Goal: Information Seeking & Learning: Learn about a topic

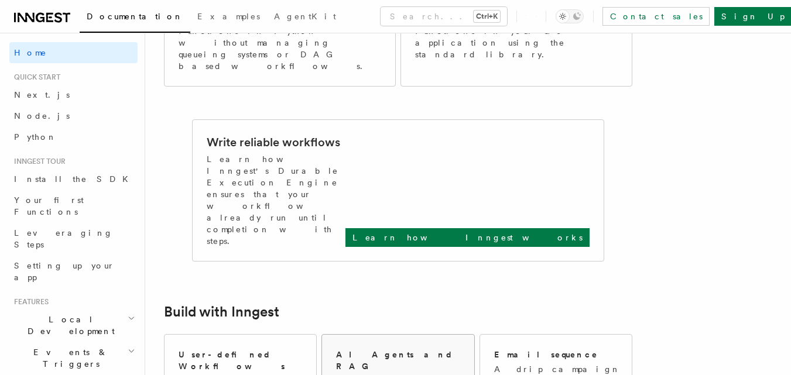
scroll to position [410, 0]
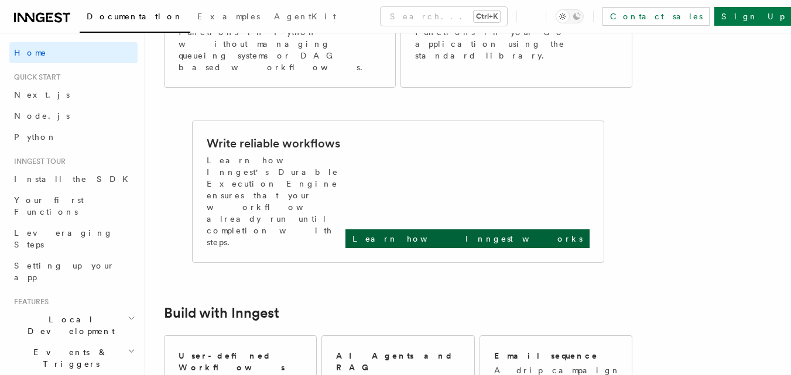
click at [558, 233] on p "Learn how Inngest works" at bounding box center [467, 239] width 230 height 12
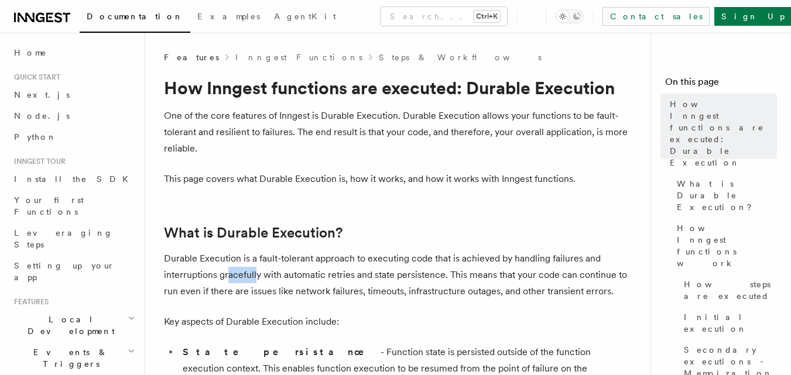
drag, startPoint x: 257, startPoint y: 273, endPoint x: 228, endPoint y: 274, distance: 28.7
click at [226, 275] on p "Durable Execution is a fault-tolerant approach to executing code that is achiev…" at bounding box center [398, 274] width 468 height 49
drag, startPoint x: 218, startPoint y: 273, endPoint x: 263, endPoint y: 273, distance: 45.1
click at [262, 275] on p "Durable Execution is a fault-tolerant approach to executing code that is achiev…" at bounding box center [398, 274] width 468 height 49
copy p "gracefully"
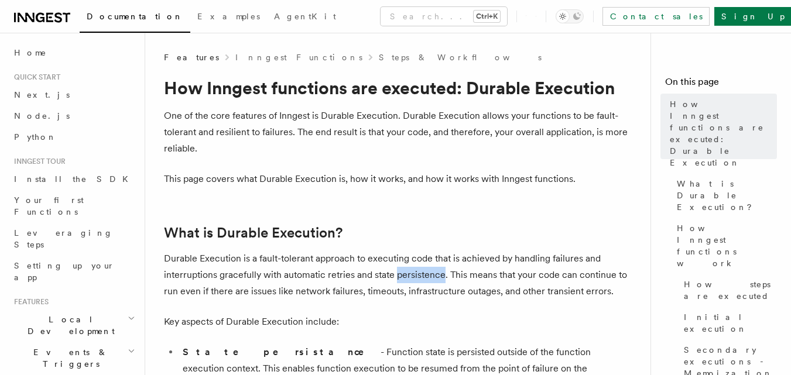
drag, startPoint x: 394, startPoint y: 276, endPoint x: 443, endPoint y: 274, distance: 48.6
click at [443, 274] on p "Durable Execution is a fault-tolerant approach to executing code that is achiev…" at bounding box center [398, 274] width 468 height 49
copy p "persistence"
drag, startPoint x: 257, startPoint y: 258, endPoint x: 296, endPoint y: 256, distance: 39.2
click at [296, 256] on p "Durable Execution is a fault-tolerant approach to executing code that is achiev…" at bounding box center [398, 274] width 468 height 49
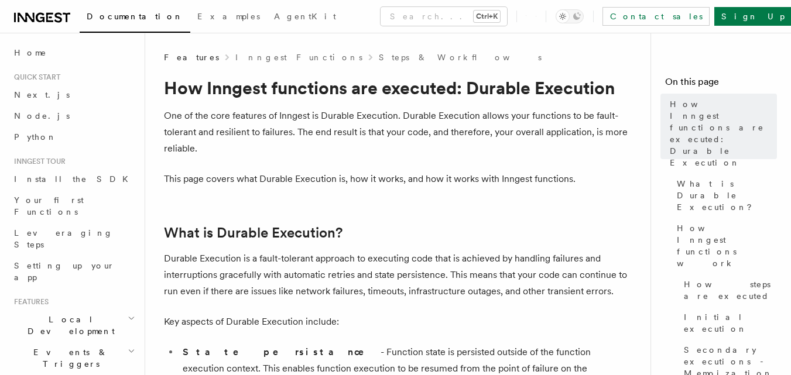
drag, startPoint x: 355, startPoint y: 236, endPoint x: 348, endPoint y: 241, distance: 8.4
click at [355, 237] on h2 "What is Durable Execution?" at bounding box center [398, 233] width 468 height 16
drag, startPoint x: 311, startPoint y: 256, endPoint x: 259, endPoint y: 260, distance: 52.2
click at [259, 260] on p "Durable Execution is a fault-tolerant approach to executing code that is achiev…" at bounding box center [398, 274] width 468 height 49
copy p "fault-tolerant"
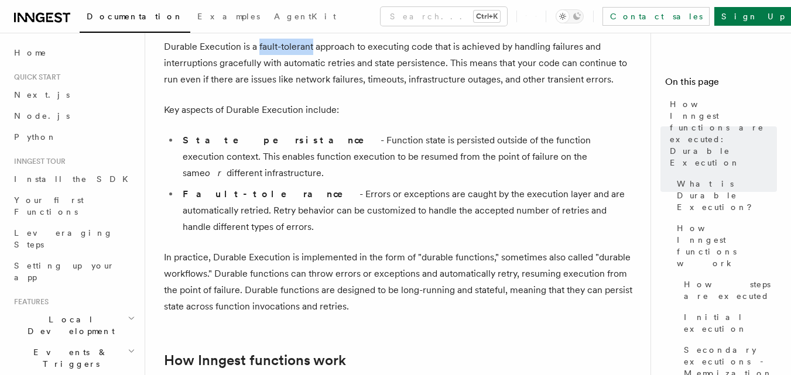
scroll to position [176, 0]
